Goal: Find specific page/section: Find specific page/section

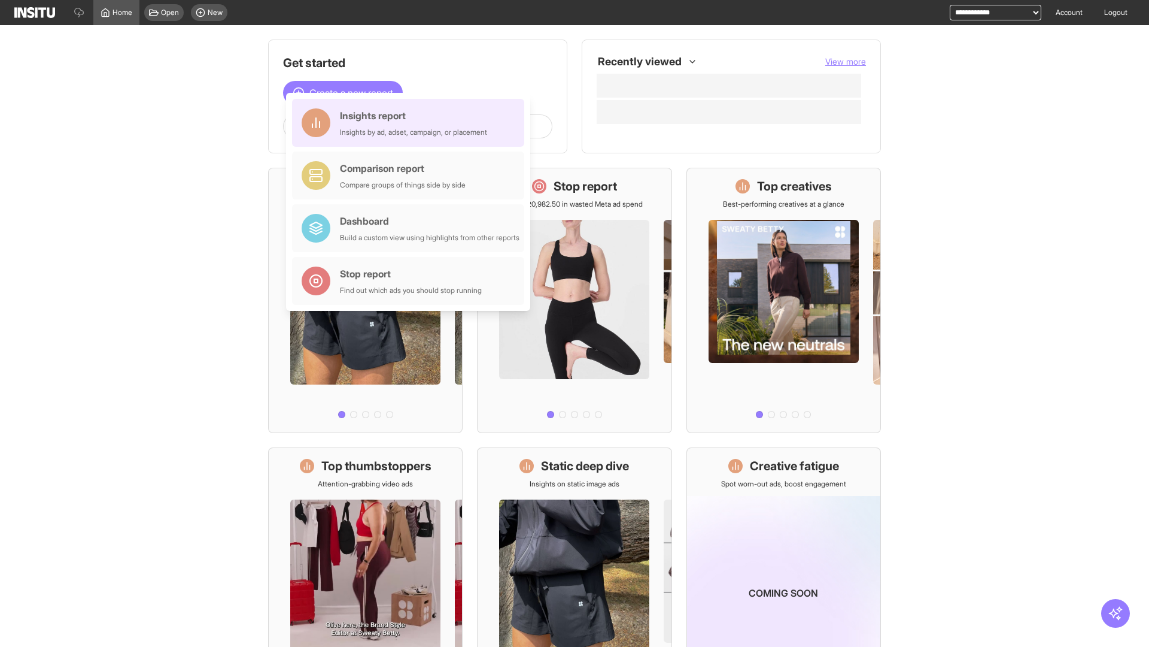
click at [411, 123] on div "Insights report Insights by ad, adset, campaign, or placement" at bounding box center [413, 122] width 147 height 29
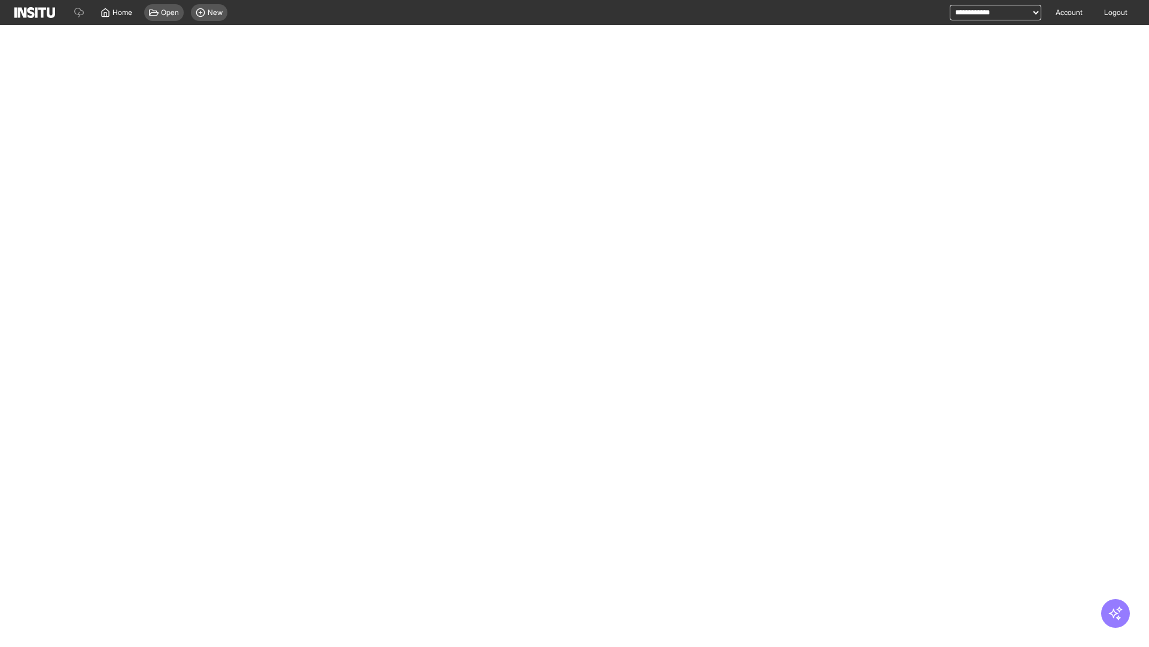
select select "**"
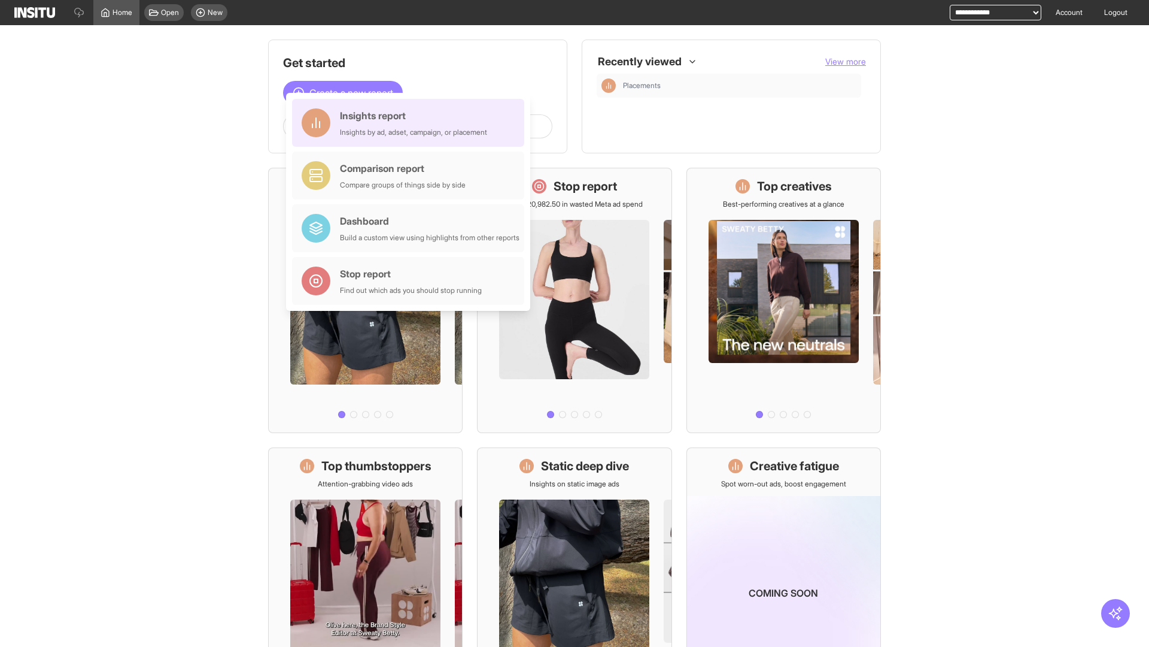
click at [411, 123] on div "Insights report Insights by ad, adset, campaign, or placement" at bounding box center [413, 122] width 147 height 29
